Goal: Communication & Community: Share content

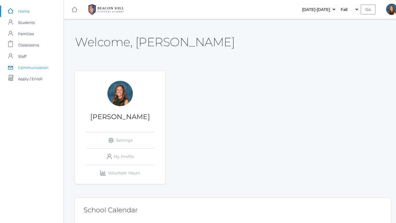
click at [40, 69] on span "Communication" at bounding box center [33, 67] width 30 height 11
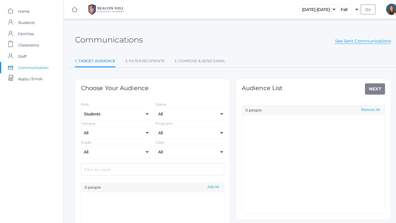
select select "Enrolled"
click at [95, 113] on select "Students Staff" at bounding box center [115, 114] width 69 height 13
select select "1"
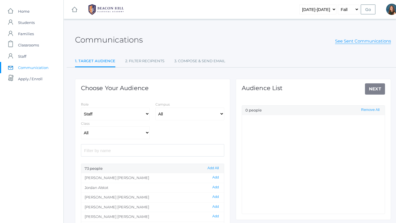
click at [95, 153] on input "search" at bounding box center [152, 150] width 143 height 12
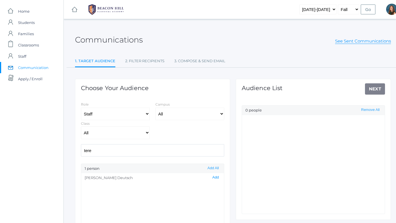
click at [217, 177] on button "Add" at bounding box center [216, 177] width 10 height 5
click at [108, 151] on input "tere" at bounding box center [152, 150] width 143 height 12
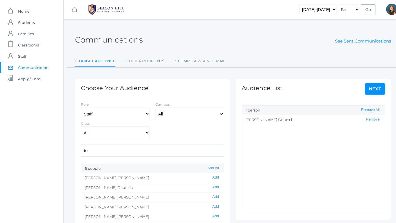
type input "t"
click at [98, 113] on select "Students Staff" at bounding box center [115, 114] width 69 height 13
select select "3"
select select "Enrolled"
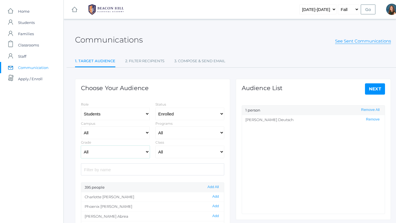
click at [97, 153] on select "All Grammar - Kindergarten - 1st Grade - 2nd Grade - 3rd Grade - 4th Grade - 5t…" at bounding box center [115, 152] width 69 height 13
select select "3"
click at [170, 151] on select "All 01LA - First Grade [PERSON_NAME] 01LA - First Grade [PERSON_NAME] 02LA - Se…" at bounding box center [189, 152] width 69 height 13
select select "2078"
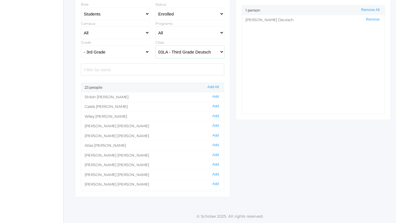
scroll to position [125, 0]
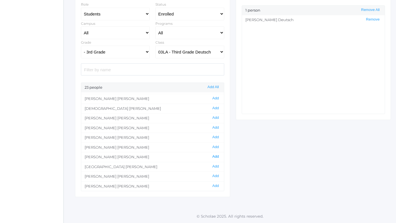
click at [215, 157] on button "Add" at bounding box center [216, 157] width 10 height 5
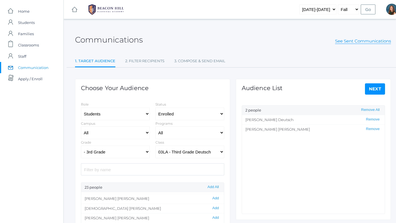
click at [377, 89] on link "Next" at bounding box center [375, 88] width 20 height 11
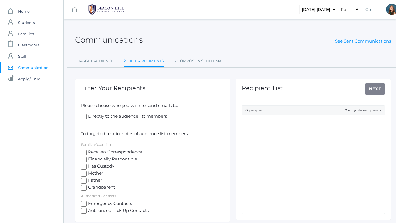
click at [83, 116] on input "Directly to the audience list members" at bounding box center [84, 117] width 6 height 6
checkbox input "true"
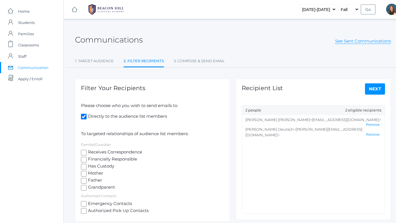
click at [83, 152] on input "Receives Correspondence" at bounding box center [84, 153] width 6 height 6
checkbox input "true"
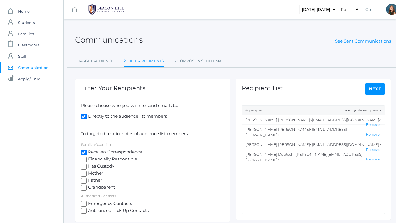
click at [376, 90] on link "Next" at bounding box center [375, 88] width 20 height 11
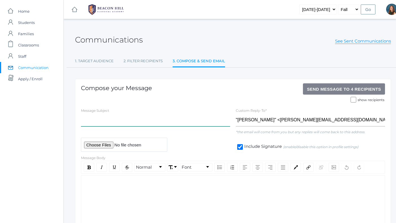
click at [108, 122] on input "text" at bounding box center [155, 120] width 149 height 13
click at [107, 120] on input "Welcome to 3rd Grade" at bounding box center [155, 120] width 149 height 13
click at [164, 121] on input "Welcome to Mrs. Deutsch's 3rd Grade" at bounding box center [155, 120] width 149 height 13
type input "Welcome to Mrs. Deutsch's 3rd Grade Class"
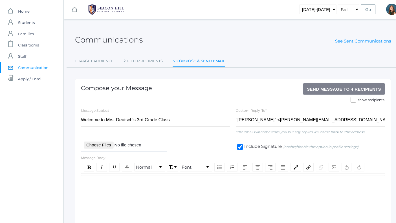
click at [135, 185] on div "rdw-editor" at bounding box center [233, 184] width 295 height 6
click at [347, 41] on link "See Sent Communications" at bounding box center [363, 41] width 56 height 6
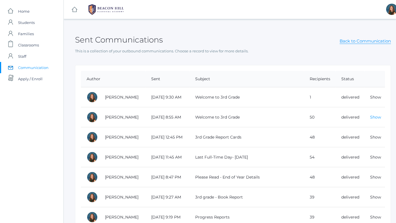
click at [377, 118] on link "Show" at bounding box center [375, 117] width 11 height 5
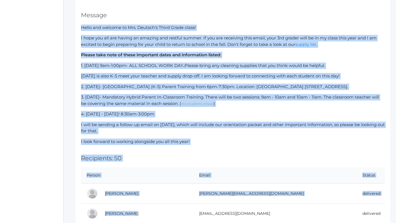
scroll to position [129, 0]
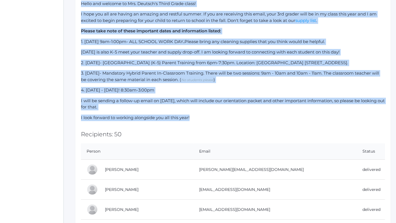
drag, startPoint x: 81, startPoint y: 133, endPoint x: 191, endPoint y: 116, distance: 110.7
copy div "Lorem ips dolorsi am Con. Adipisc'e Seddo Eiusm tempo! I utla etd mag ali enima…"
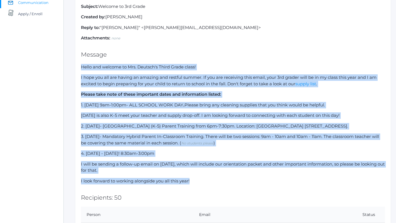
scroll to position [0, 0]
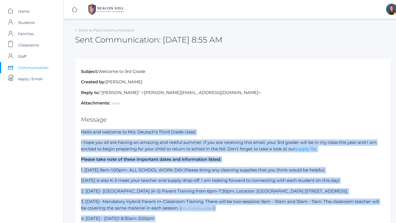
click at [222, 92] on p "Reply to: "[PERSON_NAME]" <[PERSON_NAME][EMAIL_ADDRESS][DOMAIN_NAME]>" at bounding box center [233, 93] width 304 height 6
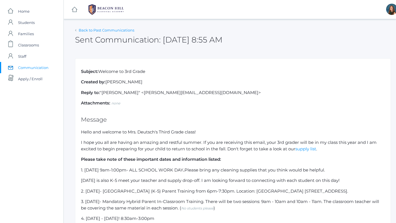
click at [94, 29] on link "Back to Past Communications" at bounding box center [107, 30] width 56 height 5
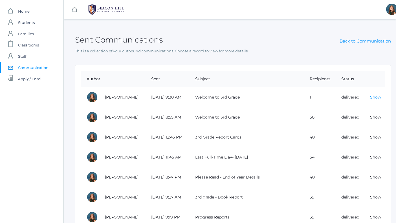
click at [376, 97] on link "Show" at bounding box center [375, 97] width 11 height 5
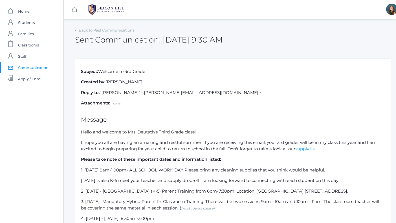
click at [37, 68] on span "Communication" at bounding box center [33, 67] width 30 height 11
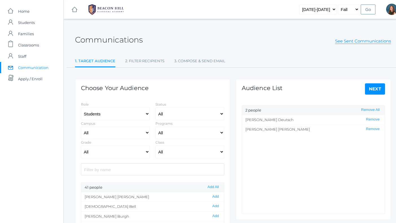
select select "Enrolled"
select select "3"
click at [374, 90] on link "Next" at bounding box center [375, 88] width 20 height 11
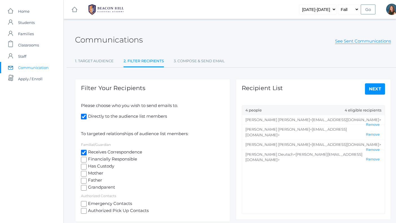
click at [374, 90] on link "Next" at bounding box center [375, 88] width 20 height 11
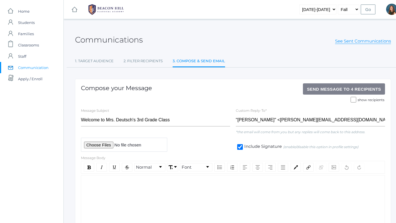
scroll to position [59, 0]
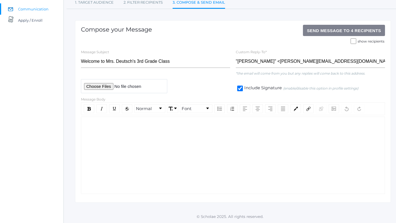
click at [107, 137] on div "rdw-wrapper" at bounding box center [233, 156] width 304 height 78
click at [122, 134] on div "rdw-wrapper" at bounding box center [233, 156] width 304 height 78
click at [90, 127] on div "rdw-editor" at bounding box center [233, 126] width 295 height 6
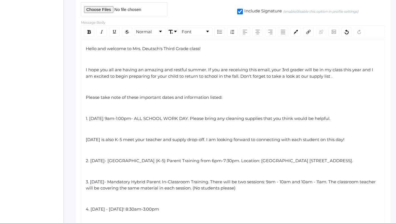
scroll to position [139, 0]
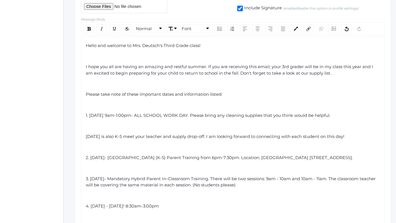
click at [89, 105] on div "rdw-editor" at bounding box center [233, 105] width 295 height 6
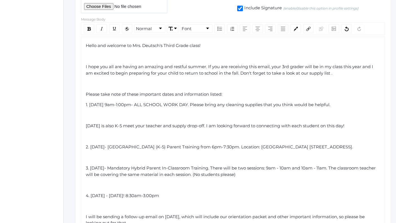
click at [87, 118] on div "rdw-editor" at bounding box center [233, 116] width 295 height 6
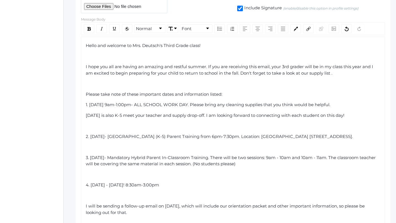
click at [84, 128] on div "Hello and welcome to Mrs. Deutsch's Third Grade class! I hope you all are havin…" at bounding box center [233, 140] width 304 height 206
click at [89, 129] on div "rdw-editor" at bounding box center [233, 126] width 295 height 6
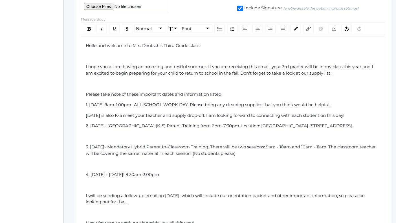
click at [87, 147] on div "Hello and welcome to Mrs. Deutsch's Third Grade class! I hope you all are havin…" at bounding box center [233, 135] width 295 height 184
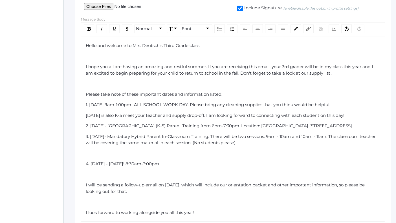
click at [87, 157] on div "rdw-editor" at bounding box center [233, 154] width 295 height 6
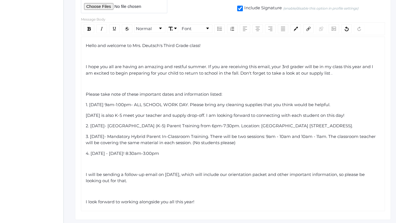
click at [89, 168] on div "rdw-editor" at bounding box center [233, 164] width 295 height 6
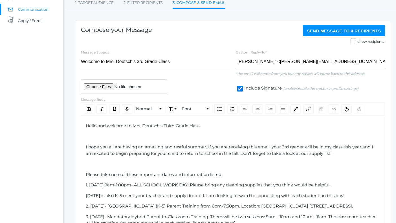
scroll to position [58, 0]
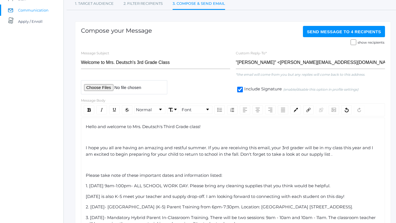
click at [90, 166] on div "rdw-editor" at bounding box center [233, 165] width 295 height 6
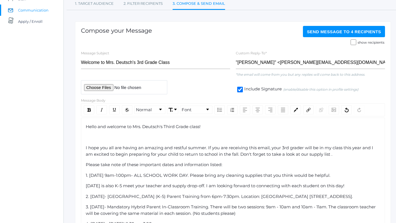
click at [90, 140] on div "rdw-editor" at bounding box center [233, 138] width 295 height 6
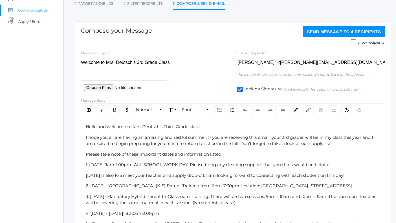
click at [336, 144] on div "I hope you all are having an amazing and restful summer. If you are receiving t…" at bounding box center [233, 141] width 295 height 13
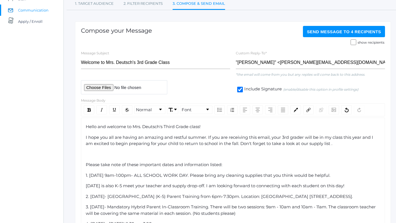
click at [334, 144] on span "I hope you all are having an amazing and restful summer. If you are receiving t…" at bounding box center [230, 141] width 289 height 12
click at [206, 138] on span "I hope you all are having an amazing and restful summer. If you are receiving t…" at bounding box center [230, 141] width 289 height 12
click at [189, 138] on span "I hope you have been enjoying your summer. If you are receiving this email, you…" at bounding box center [232, 141] width 292 height 12
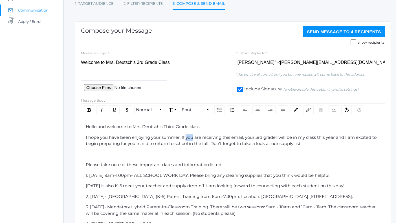
click at [189, 138] on span "I hope you have been enjoying your summer. If you are receiving this email, you…" at bounding box center [232, 141] width 292 height 12
click at [242, 138] on span "I hope you have been enjoying your summer. You are receiving this email, your 3…" at bounding box center [230, 141] width 288 height 12
click at [232, 144] on span "I hope you have been enjoying your summer. You are receiving this email because…" at bounding box center [228, 141] width 284 height 12
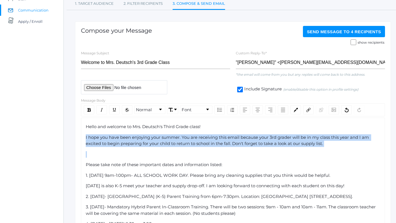
click at [232, 144] on span "I hope you have been enjoying your summer. You are receiving this email because…" at bounding box center [228, 141] width 284 height 12
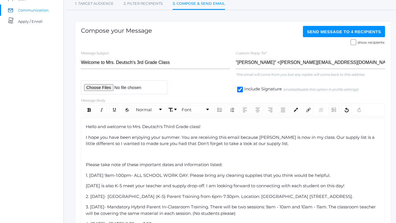
click at [145, 144] on span "I hope you have been enjoying your summer. You are receiving this email because…" at bounding box center [231, 141] width 290 height 12
click at [186, 144] on span "I hope you have been enjoying your summer. You are receiving this email because…" at bounding box center [231, 141] width 290 height 12
click at [272, 144] on span "I hope you have been enjoying your summer. You are receiving this email because…" at bounding box center [231, 141] width 290 height 12
click at [257, 143] on span "I hope you have been enjoying your summer. You are receiving this email because…" at bounding box center [231, 141] width 290 height 12
click at [247, 143] on span "I hope you have been enjoying your summer. You are receiving this email because…" at bounding box center [231, 141] width 290 height 12
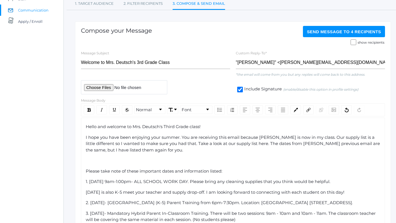
click at [91, 163] on div "rdw-editor" at bounding box center [233, 161] width 295 height 6
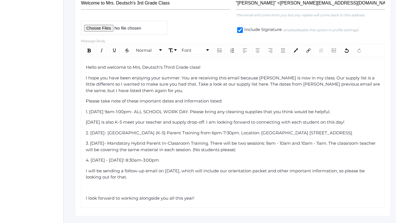
scroll to position [132, 0]
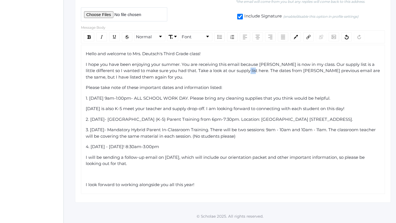
drag, startPoint x: 249, startPoint y: 69, endPoint x: 258, endPoint y: 69, distance: 9.3
click at [258, 69] on span "I hope you have been enjoying your summer. You are receiving this email because…" at bounding box center [233, 71] width 295 height 18
click at [310, 35] on img "rdw-link-control" at bounding box center [308, 37] width 4 height 4
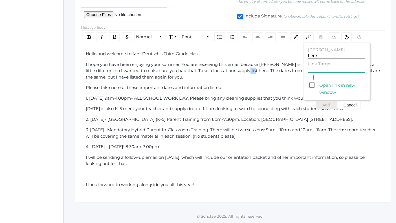
click at [316, 67] on input "Link Target" at bounding box center [336, 69] width 57 height 5
paste input "[URL][DOMAIN_NAME]"
type input "[URL][DOMAIN_NAME]"
click at [325, 103] on button "Add" at bounding box center [326, 105] width 21 height 8
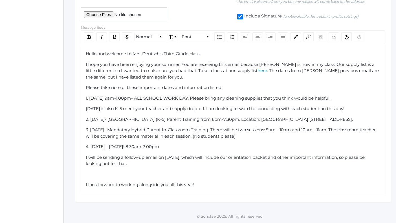
click at [248, 77] on div "I hope you have been enjoying your summer. You are receiving this email because…" at bounding box center [233, 70] width 295 height 19
click at [261, 69] on img "rdw-editor" at bounding box center [263, 70] width 4 height 4
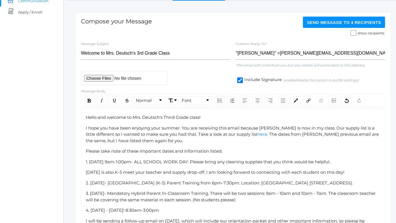
scroll to position [64, 0]
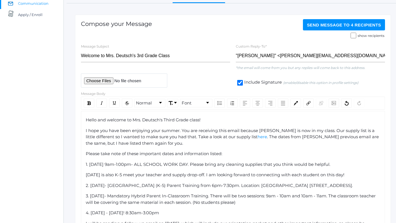
click at [325, 25] on span "Send Message to 4 recipients" at bounding box center [344, 25] width 74 height 5
